Goal: Navigation & Orientation: Find specific page/section

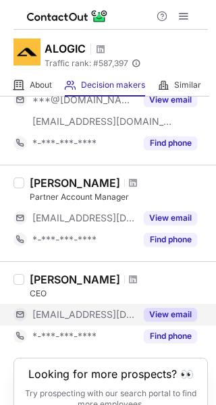
scroll to position [992, 0]
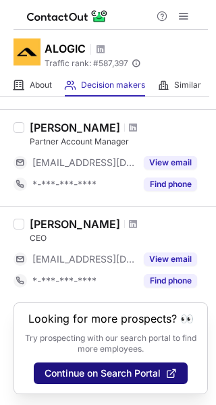
click at [105, 376] on span "Continue on Search Portal" at bounding box center [103, 373] width 116 height 11
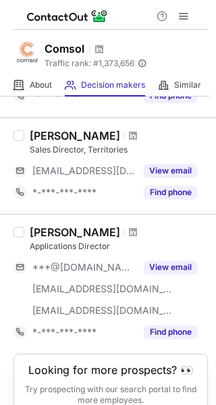
scroll to position [1057, 0]
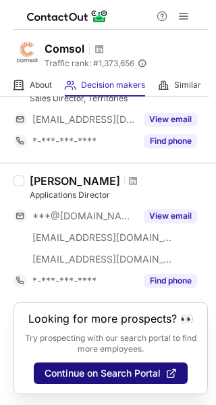
click at [87, 380] on button "Continue on Search Portal" at bounding box center [111, 374] width 154 height 22
